Goal: Transaction & Acquisition: Purchase product/service

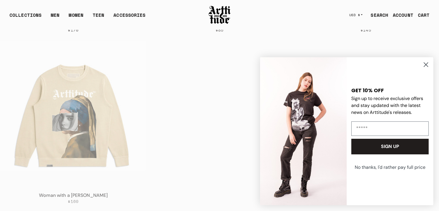
click at [375, 13] on link "SEARCH" at bounding box center [377, 15] width 22 height 12
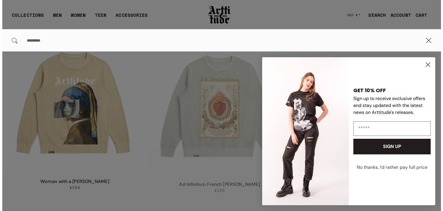
scroll to position [1103, 0]
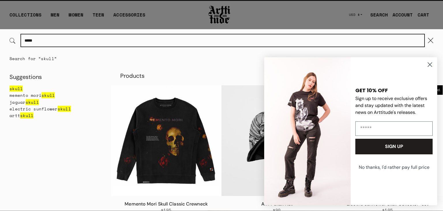
type input "*****"
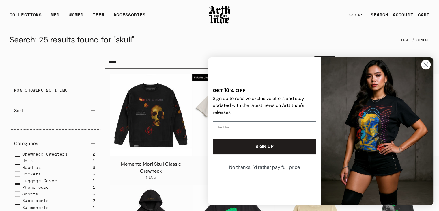
click at [427, 67] on circle "Close dialog" at bounding box center [426, 65] width 10 height 10
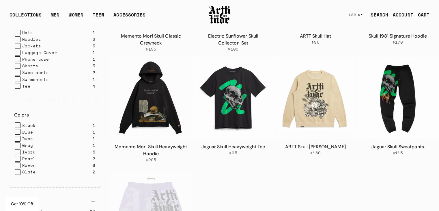
scroll to position [128, 0]
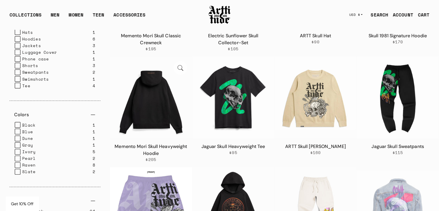
click at [151, 105] on img at bounding box center [151, 97] width 82 height 82
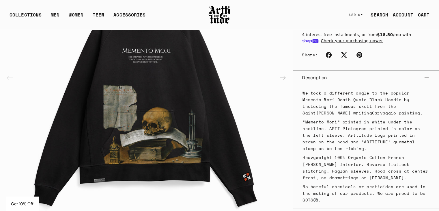
scroll to position [220, 0]
